Goal: Communication & Community: Answer question/provide support

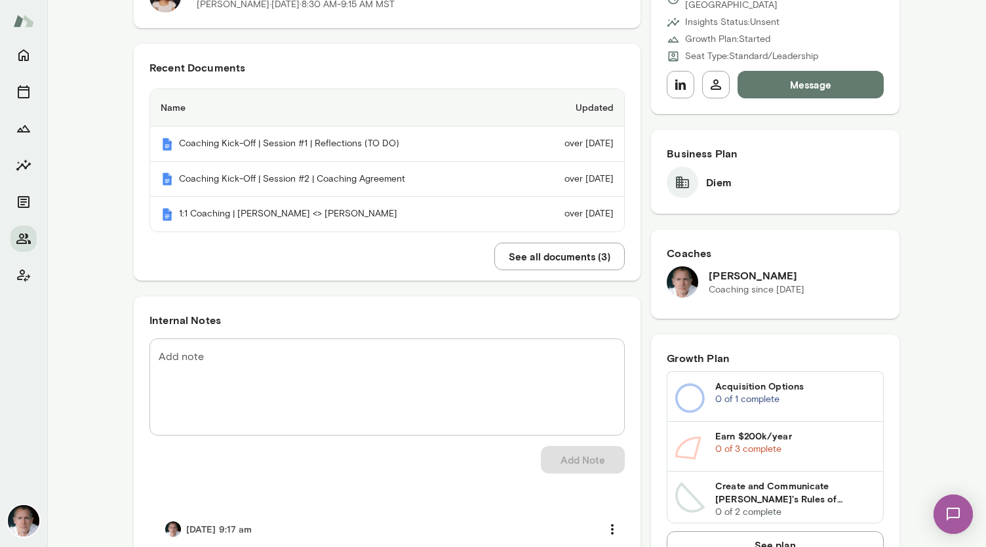
scroll to position [271, 0]
click at [267, 353] on textarea "Add note" at bounding box center [387, 384] width 457 height 75
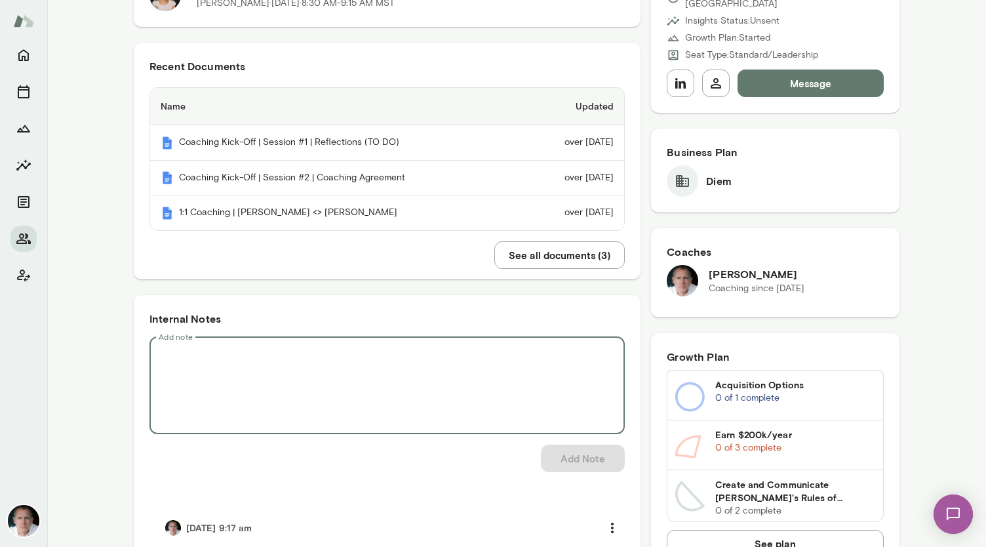
paste textarea "**********"
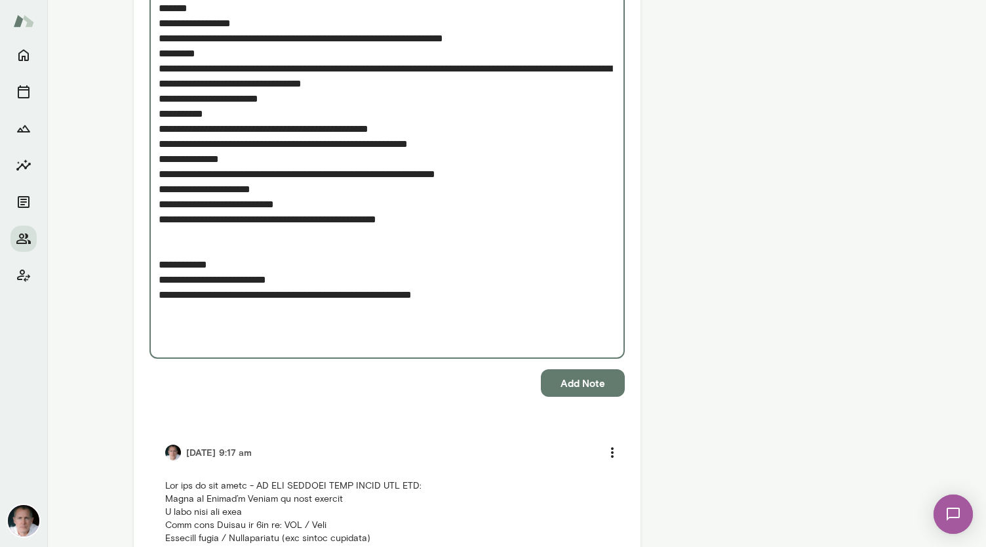
scroll to position [1901, 0]
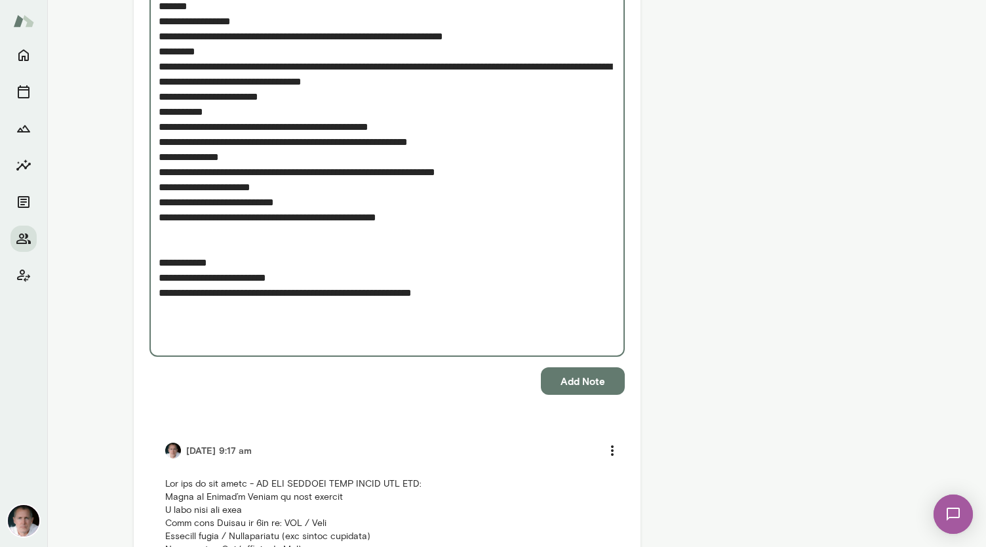
type textarea "**********"
click at [585, 381] on button "Add Note" at bounding box center [583, 381] width 84 height 28
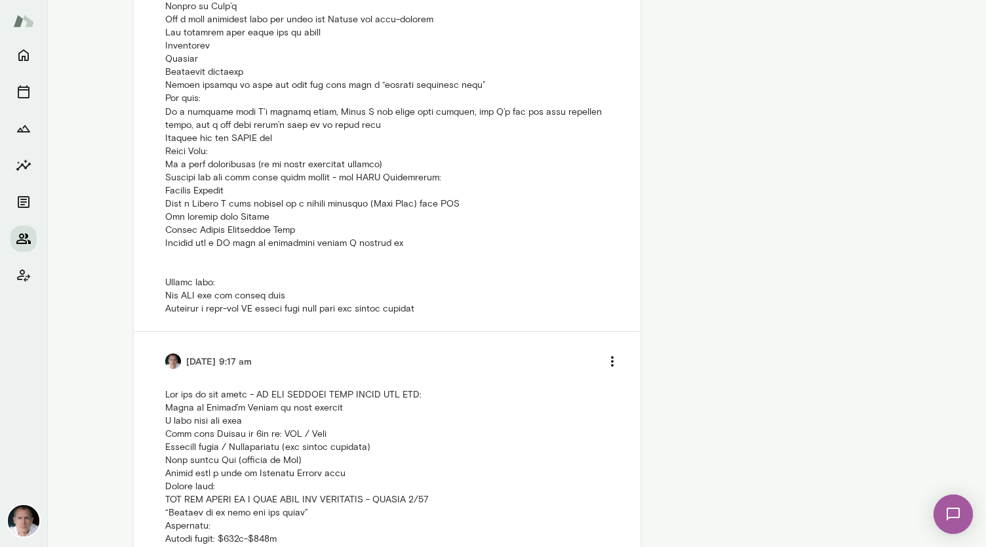
click at [24, 237] on icon "Members" at bounding box center [23, 238] width 14 height 10
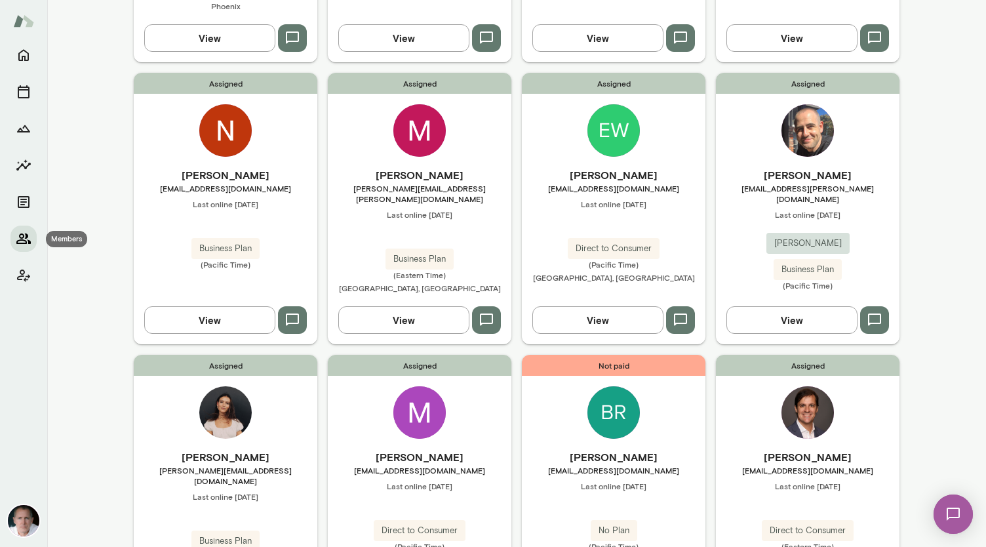
scroll to position [996, 0]
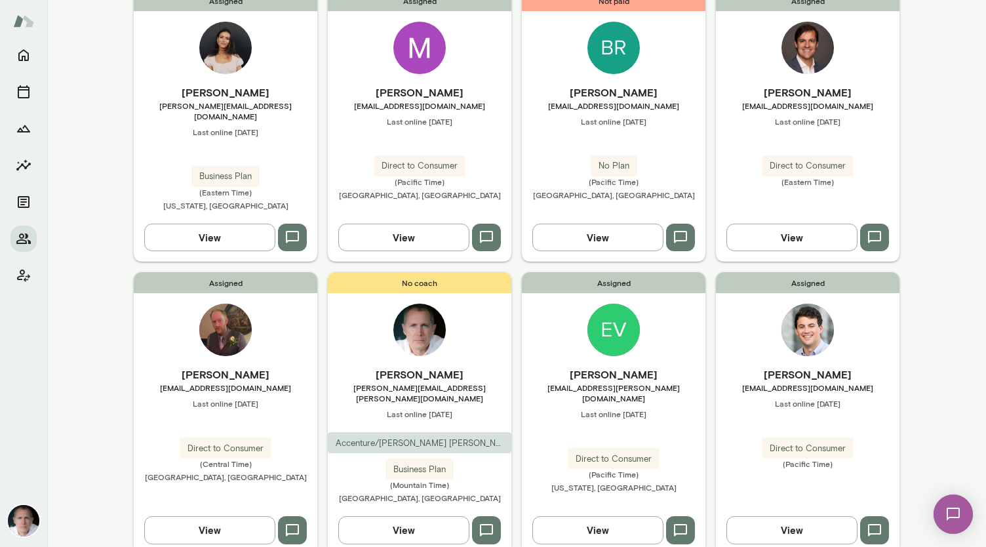
click at [405, 24] on img at bounding box center [419, 48] width 52 height 52
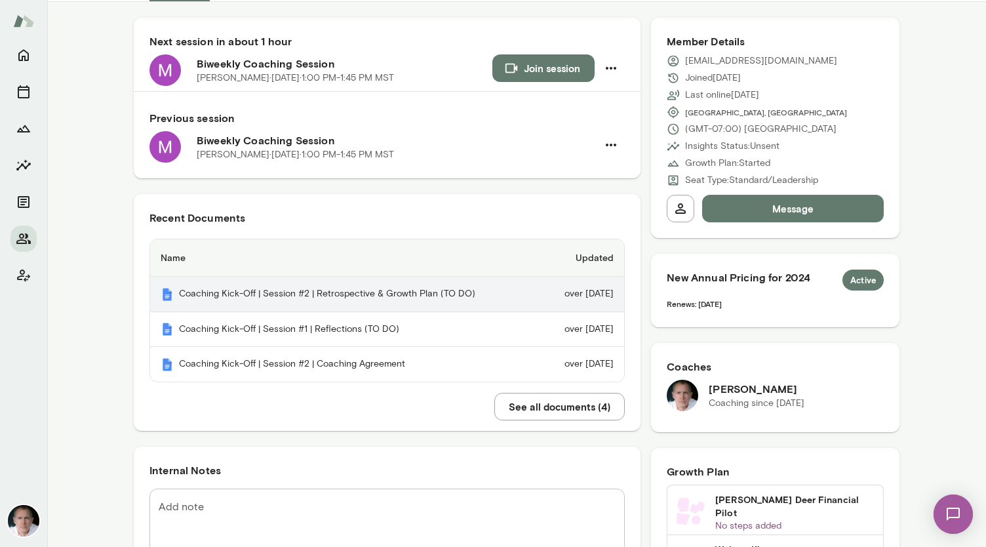
scroll to position [117, 0]
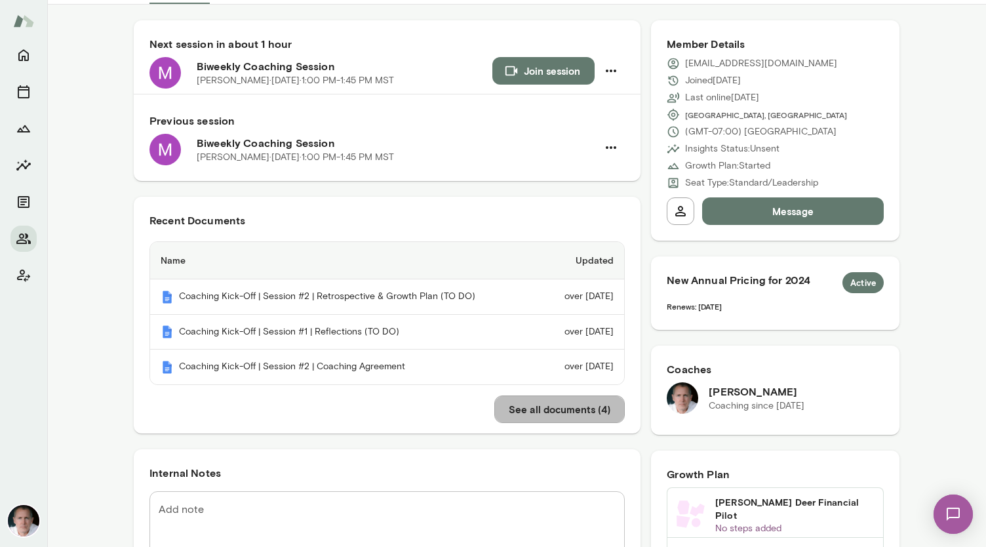
click at [552, 406] on button "See all documents ( 4 )" at bounding box center [559, 409] width 130 height 28
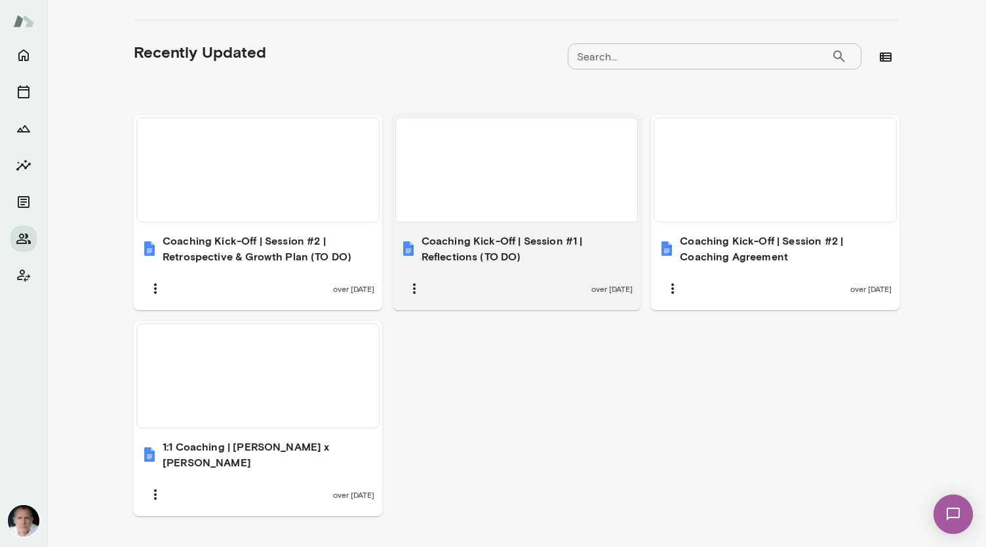
scroll to position [407, 0]
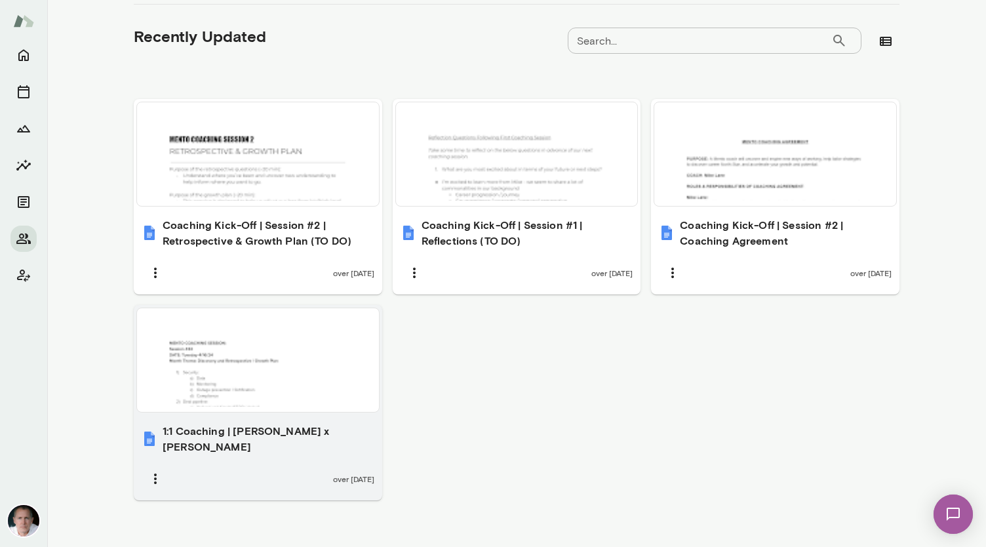
click at [216, 392] on div at bounding box center [257, 359] width 231 height 93
